Goal: Task Accomplishment & Management: Use online tool/utility

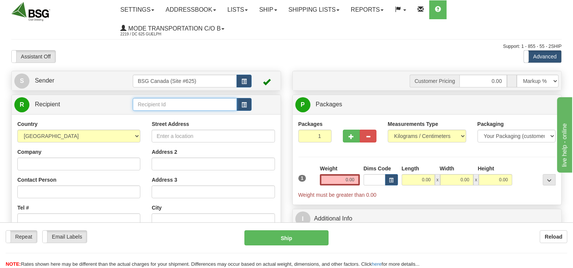
click at [150, 104] on input "text" at bounding box center [185, 104] width 104 height 13
click at [172, 115] on div "EVERGREEN CRAFT ALES INC" at bounding box center [183, 116] width 97 height 8
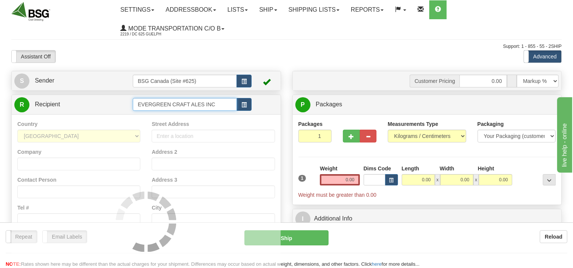
type input "EVERGREEN CRAFT ALES INC"
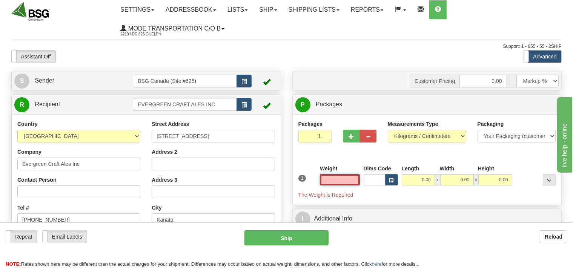
scroll to position [80, 0]
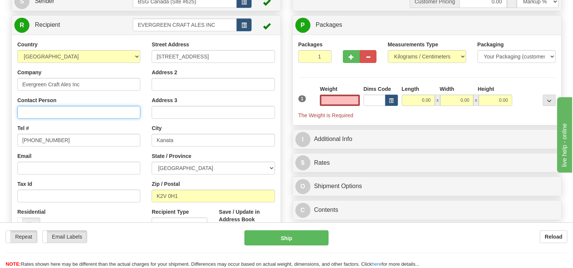
type input "0.00"
click at [60, 110] on input "Contact Person" at bounding box center [78, 112] width 123 height 13
type input "[PERSON_NAME]"
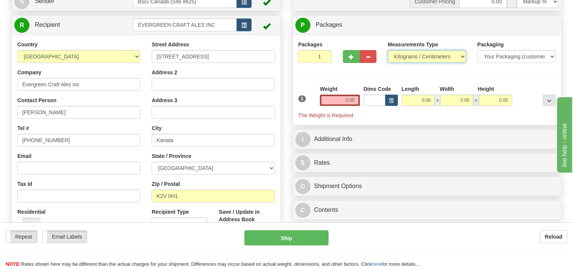
click at [388, 50] on select "Pounds / Inches Kilograms / Centimeters" at bounding box center [427, 56] width 78 height 13
select select "0"
click option "Pounds / Inches" at bounding box center [0, 0] width 0 height 0
click at [336, 100] on input "0.00" at bounding box center [340, 100] width 40 height 11
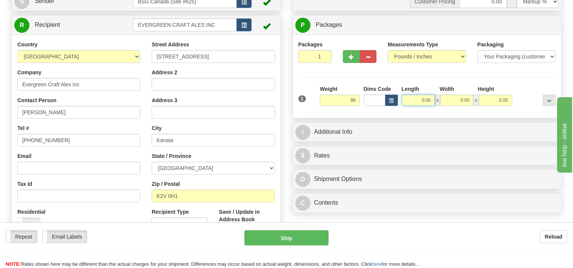
type input "88.00"
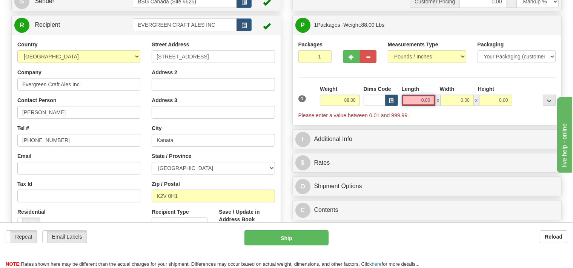
click at [410, 102] on input "0.00" at bounding box center [419, 100] width 34 height 11
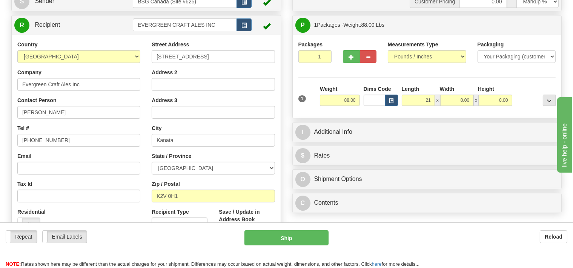
type input "21.00"
drag, startPoint x: 452, startPoint y: 92, endPoint x: 451, endPoint y: 97, distance: 4.8
click at [452, 95] on div "Length Width Height 21.00 x 0.00 x 0.00" at bounding box center [457, 95] width 114 height 21
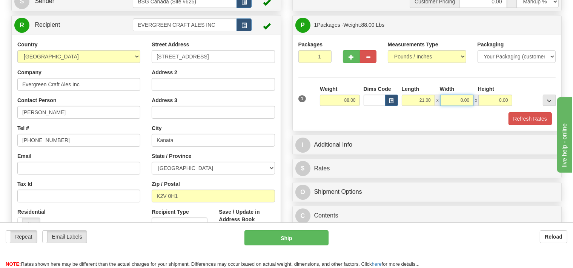
click at [449, 100] on input "0.00" at bounding box center [456, 100] width 33 height 11
type input "15.00"
click at [488, 99] on input "0.00" at bounding box center [495, 100] width 33 height 11
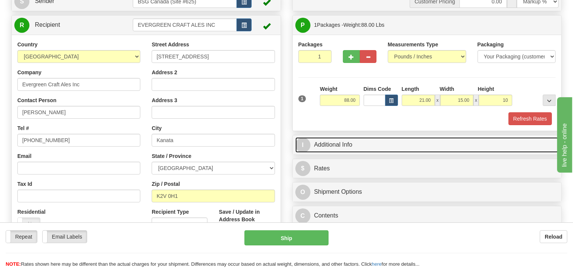
type input "10.00"
click at [370, 149] on link "I Additional Info" at bounding box center [427, 144] width 264 height 15
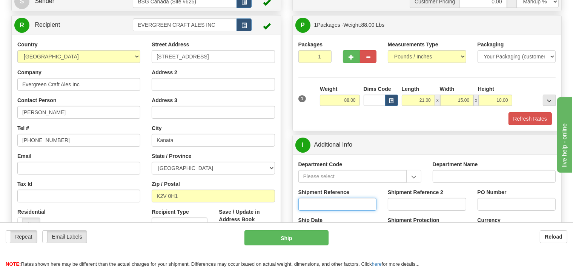
click at [327, 208] on input "Shipment Reference" at bounding box center [337, 204] width 78 height 13
type input "SO170-149198"
click at [521, 116] on button "Refresh Rates" at bounding box center [529, 118] width 43 height 13
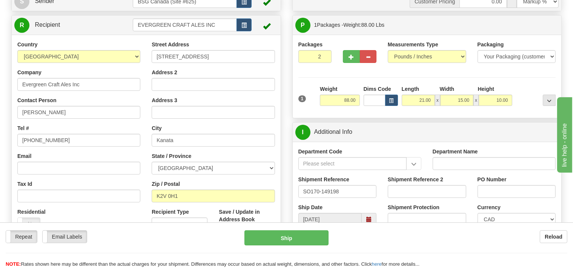
type input "2"
click at [326, 55] on input "2" at bounding box center [315, 56] width 34 height 13
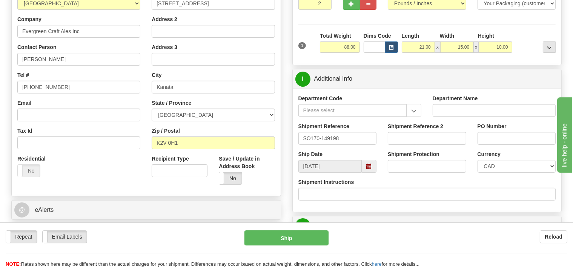
scroll to position [199, 0]
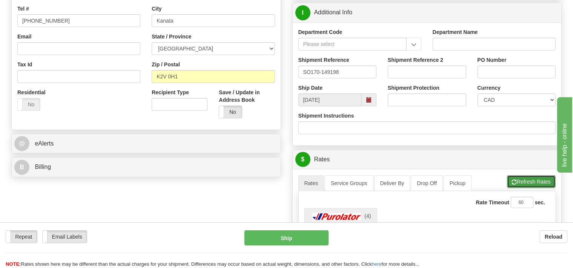
click at [514, 181] on span "button" at bounding box center [514, 182] width 5 height 5
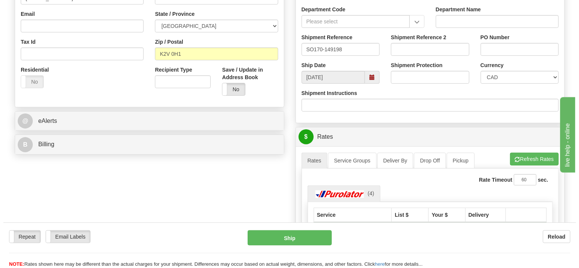
scroll to position [239, 0]
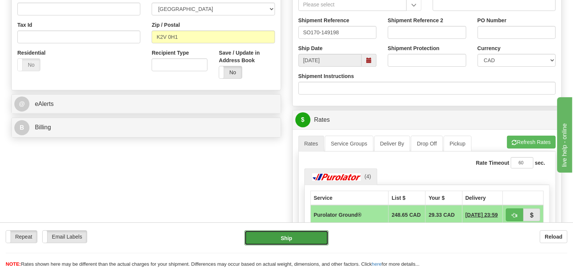
click at [310, 242] on button "Ship" at bounding box center [286, 237] width 84 height 15
type input "260"
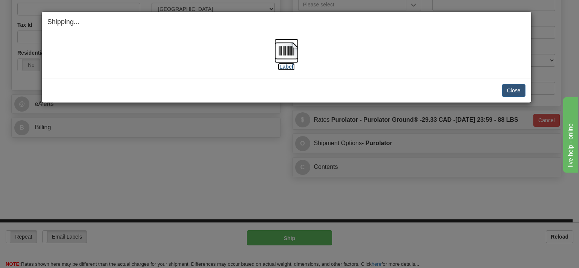
click at [286, 52] on img at bounding box center [287, 51] width 24 height 24
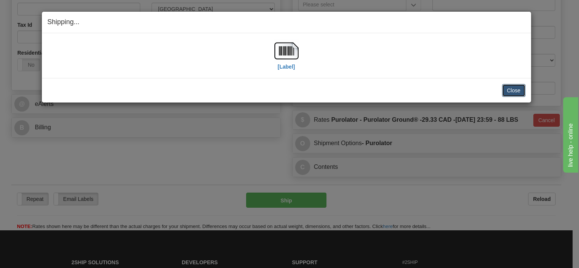
click at [510, 91] on button "Close" at bounding box center [513, 90] width 23 height 13
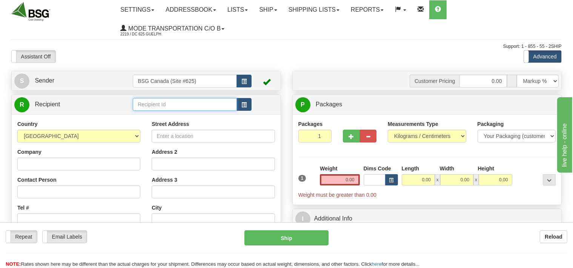
click at [138, 106] on input "text" at bounding box center [185, 104] width 104 height 13
click at [157, 116] on div "MISKI BREWING CO" at bounding box center [183, 116] width 97 height 8
type input "MISKI BREWING CO"
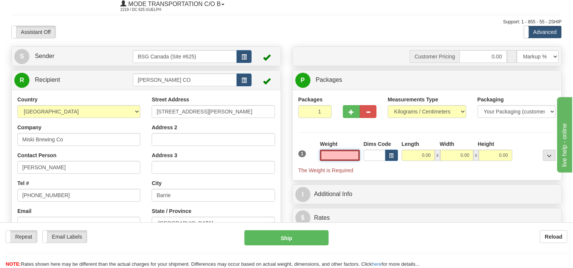
scroll to position [40, 0]
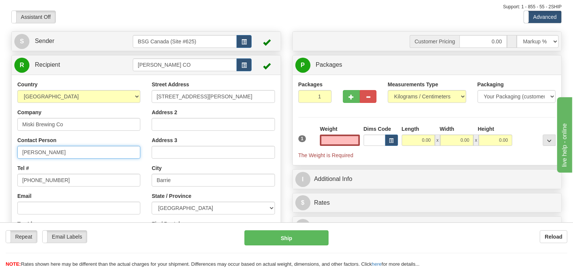
type input "0.00"
drag, startPoint x: 43, startPoint y: 154, endPoint x: 0, endPoint y: 152, distance: 43.4
click at [17, 152] on input "Marco" at bounding box center [78, 152] width 123 height 13
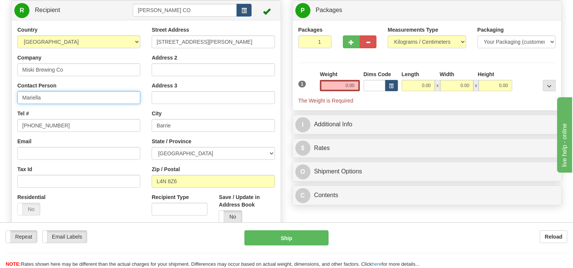
scroll to position [119, 0]
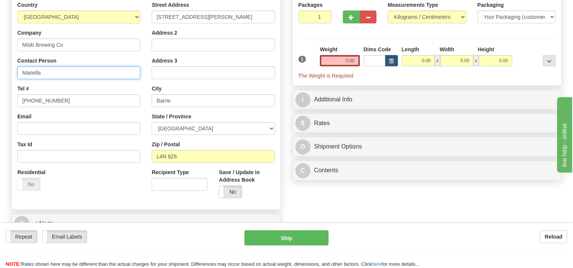
type input "Mariella"
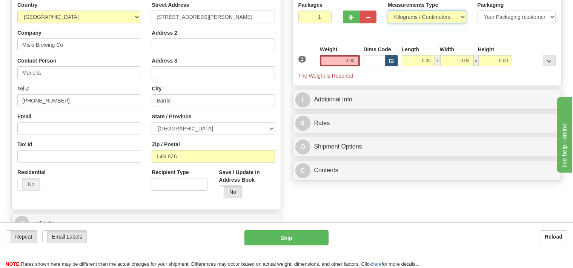
click at [388, 11] on select "Pounds / Inches Kilograms / Centimeters" at bounding box center [427, 17] width 78 height 13
select select "0"
click option "Pounds / Inches" at bounding box center [0, 0] width 0 height 0
click at [343, 63] on input "0.00" at bounding box center [340, 60] width 40 height 11
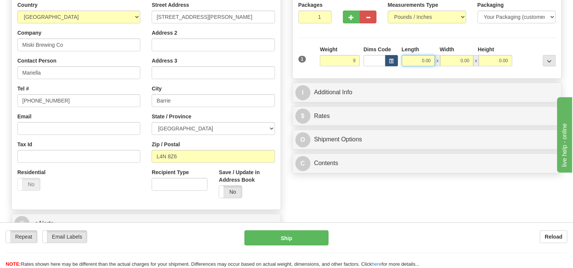
type input "9.00"
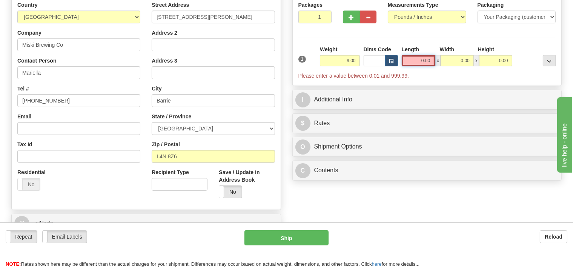
click at [410, 59] on input "0.00" at bounding box center [419, 60] width 34 height 11
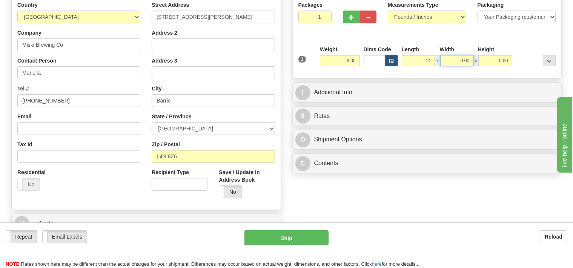
type input "14.00"
click at [451, 58] on input "0.00" at bounding box center [456, 60] width 33 height 11
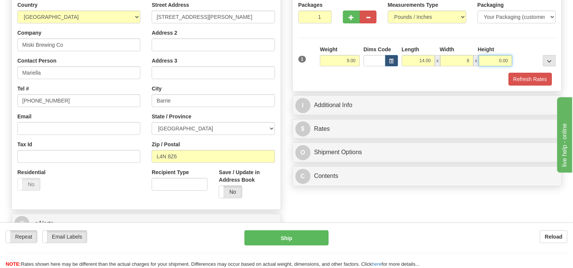
type input "8.00"
click at [497, 62] on input "0.00" at bounding box center [495, 60] width 33 height 11
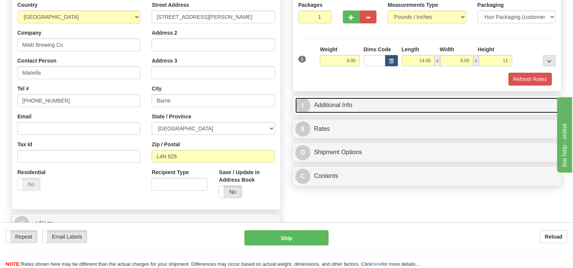
type input "11.00"
click at [328, 106] on link "I Additional Info" at bounding box center [427, 105] width 264 height 15
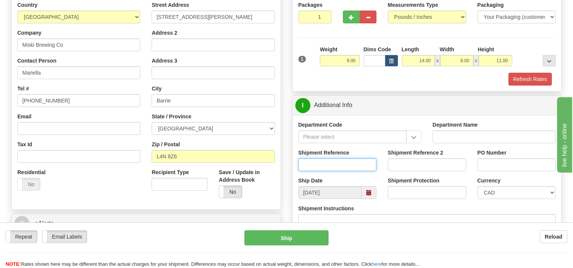
click at [316, 165] on input "Shipment Reference" at bounding box center [337, 164] width 78 height 13
type input "SO170-149193"
click at [536, 80] on button "Refresh Rates" at bounding box center [529, 79] width 43 height 13
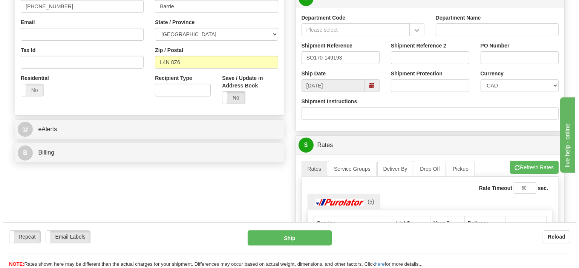
scroll to position [239, 0]
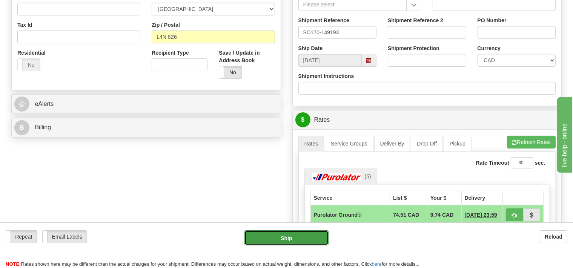
click at [303, 241] on button "Ship" at bounding box center [286, 237] width 84 height 15
type input "260"
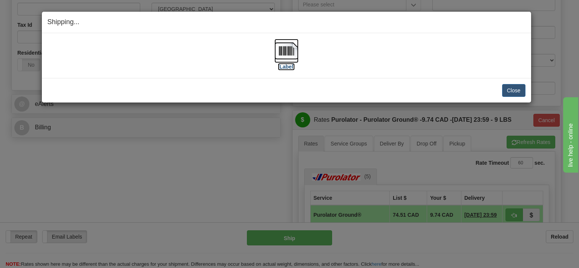
click at [285, 56] on img at bounding box center [287, 51] width 24 height 24
